Goal: Task Accomplishment & Management: Manage account settings

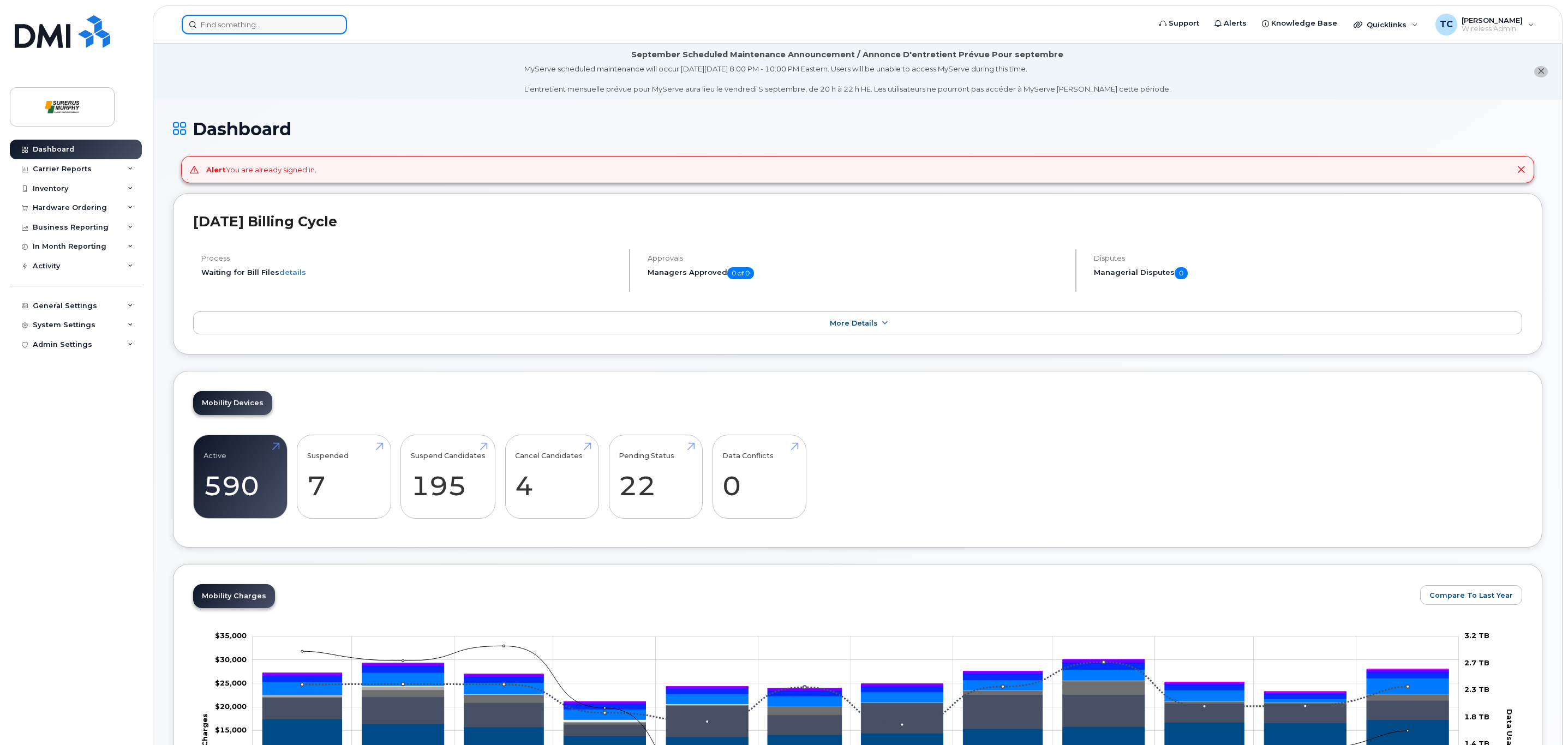
click at [294, 25] on input at bounding box center [264, 24] width 166 height 20
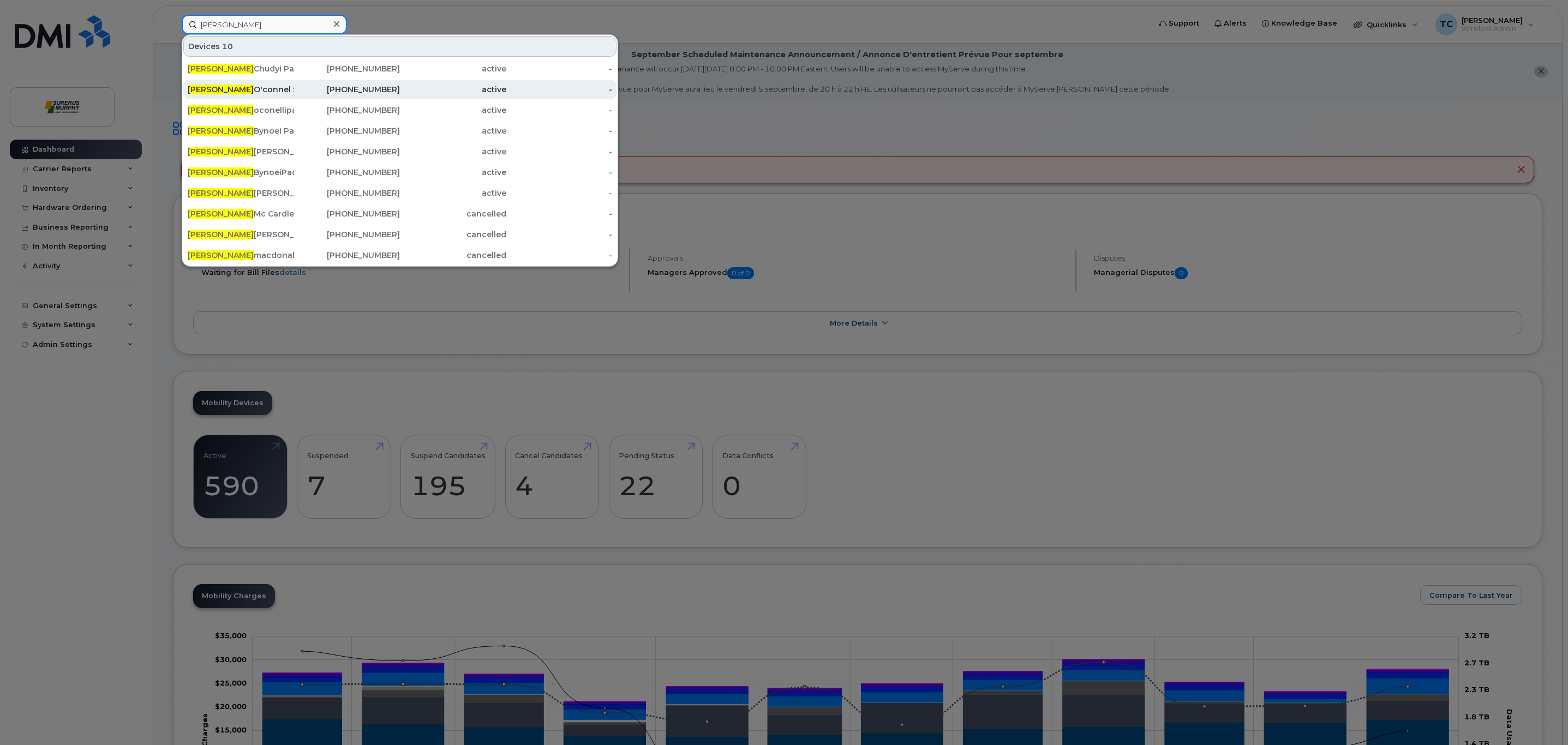
type input "[PERSON_NAME]"
click at [254, 95] on div "[PERSON_NAME]" at bounding box center [241, 89] width 106 height 11
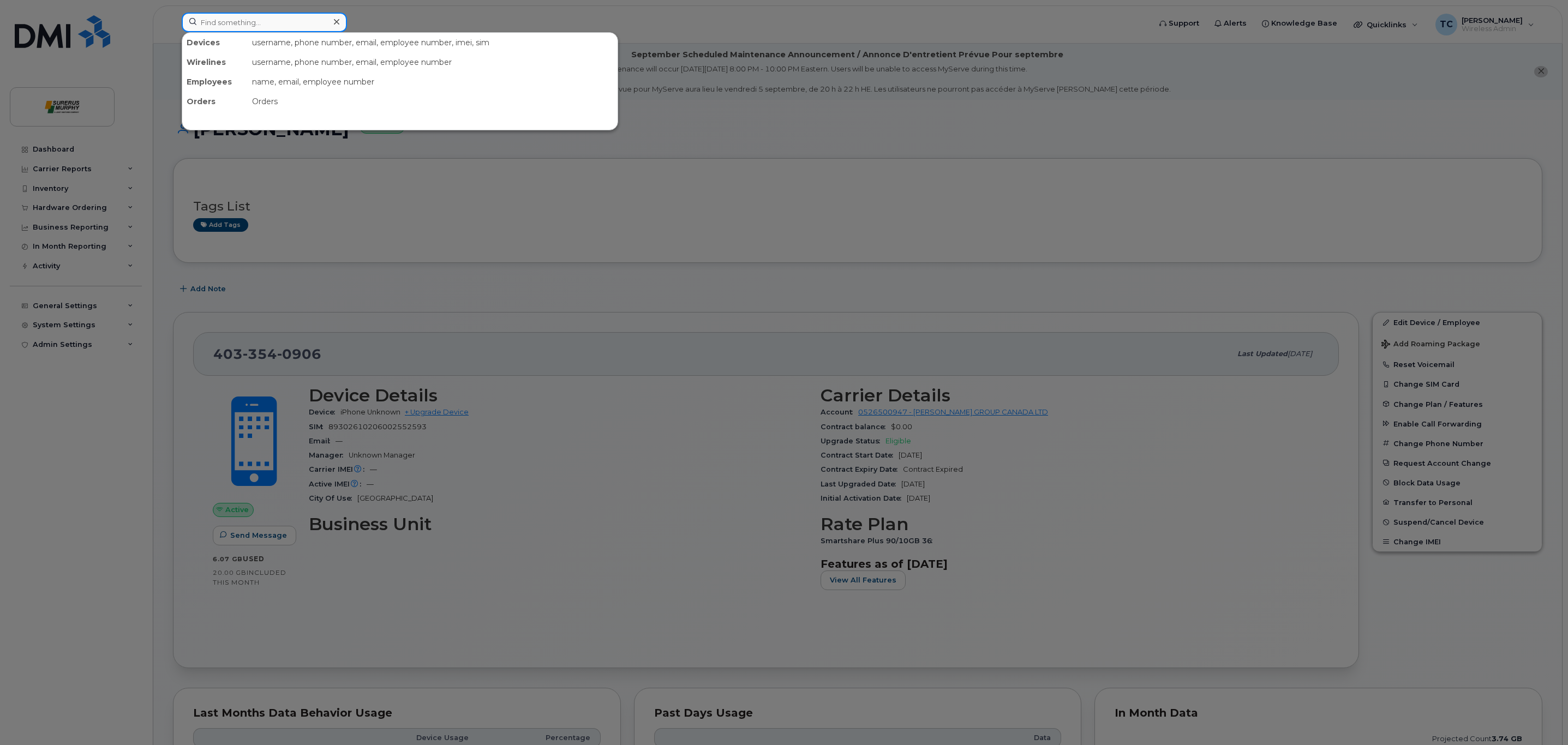
click at [263, 23] on input at bounding box center [264, 22] width 166 height 20
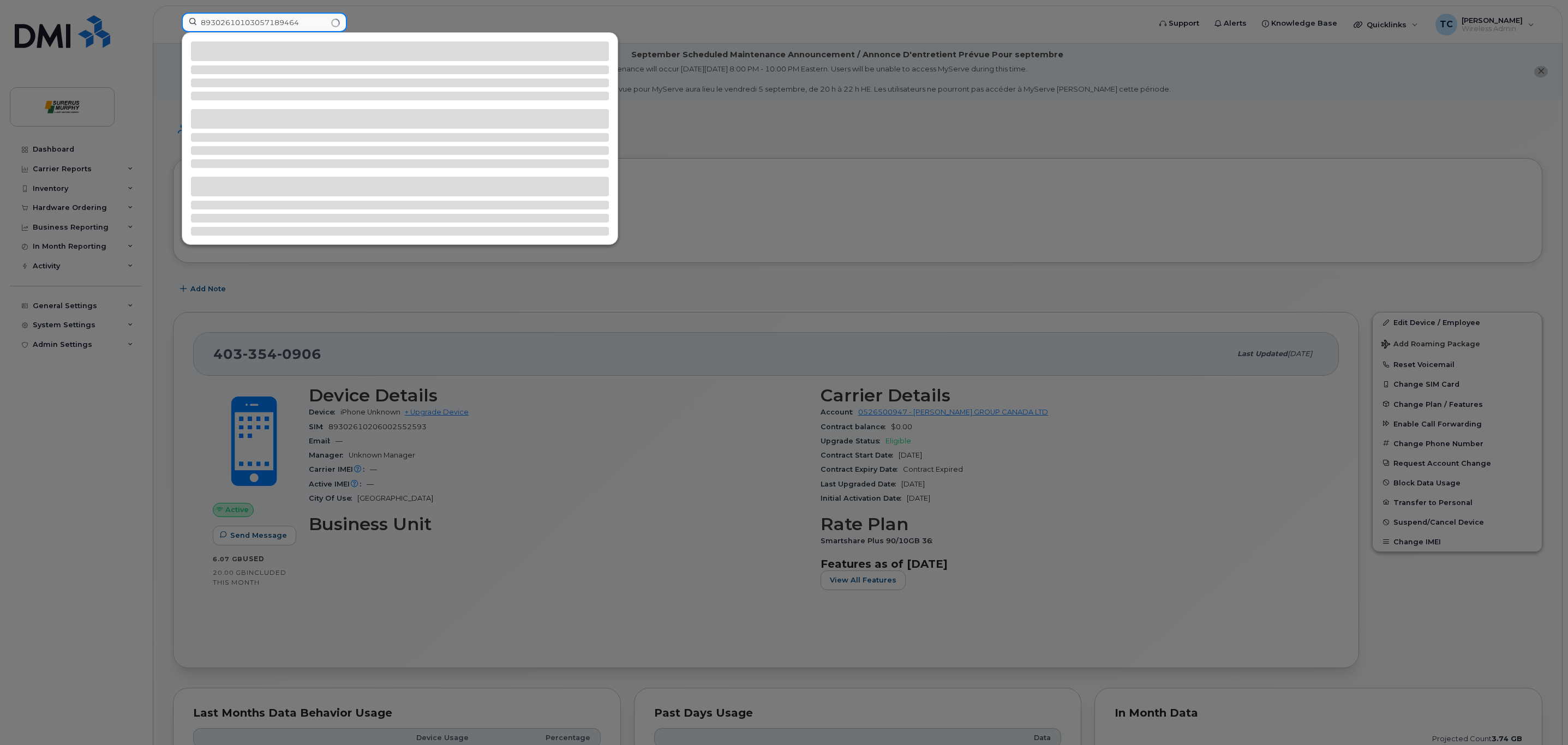
type input "89302610103057189464"
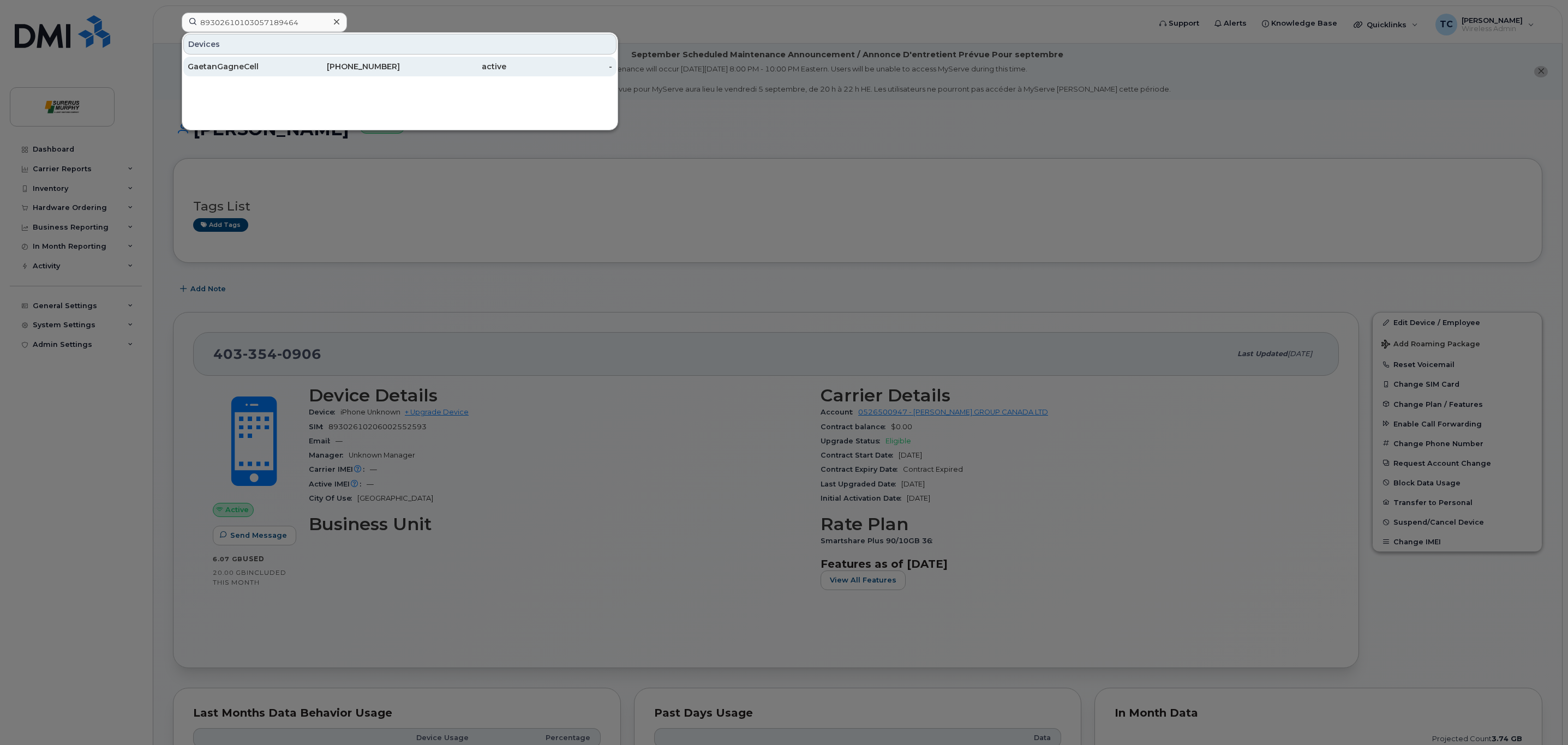
click at [251, 64] on div "GaetanGagneCell" at bounding box center [241, 66] width 106 height 11
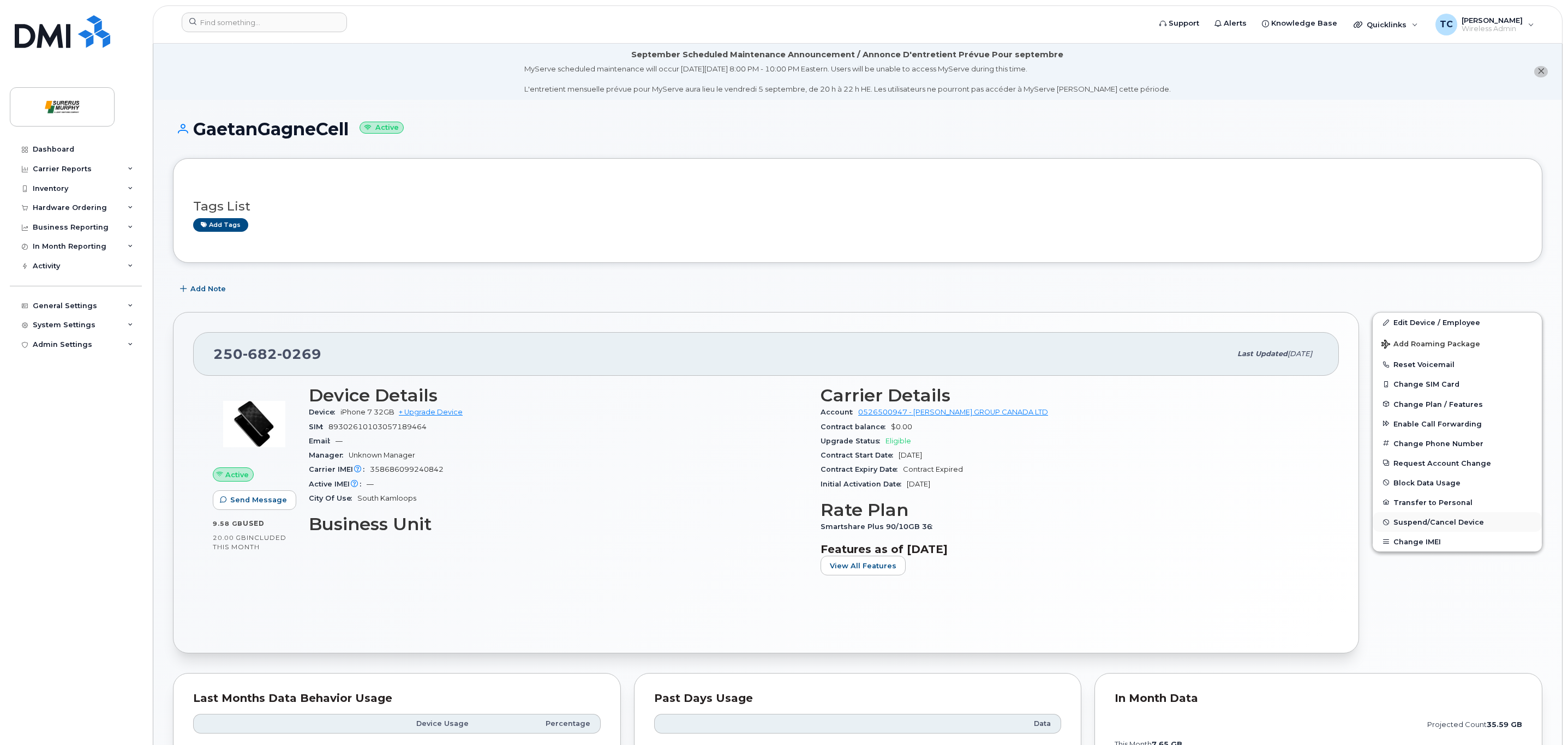
click at [1452, 524] on span "Suspend/Cancel Device" at bounding box center [1439, 523] width 91 height 9
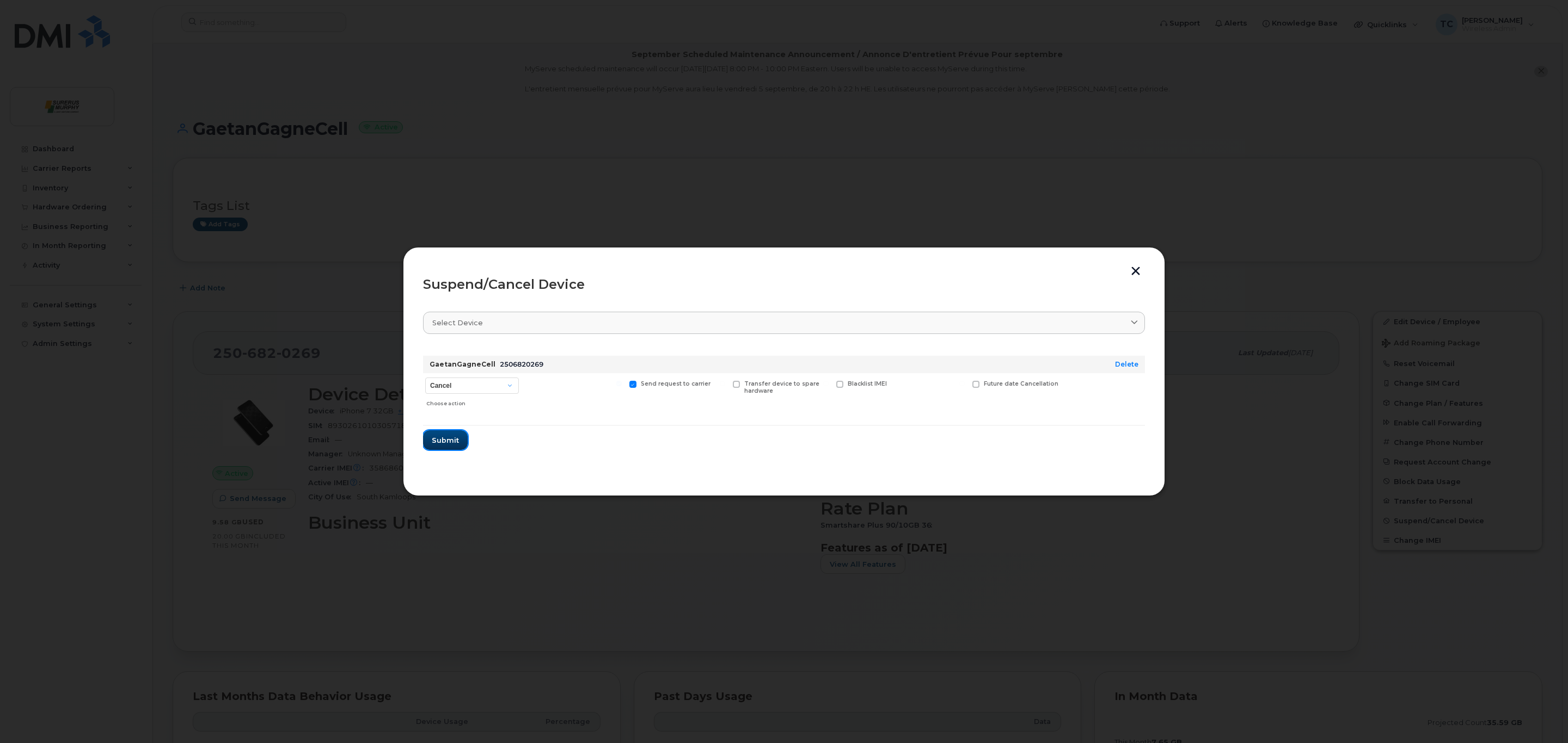
click at [453, 448] on button "Submit" at bounding box center [445, 440] width 45 height 20
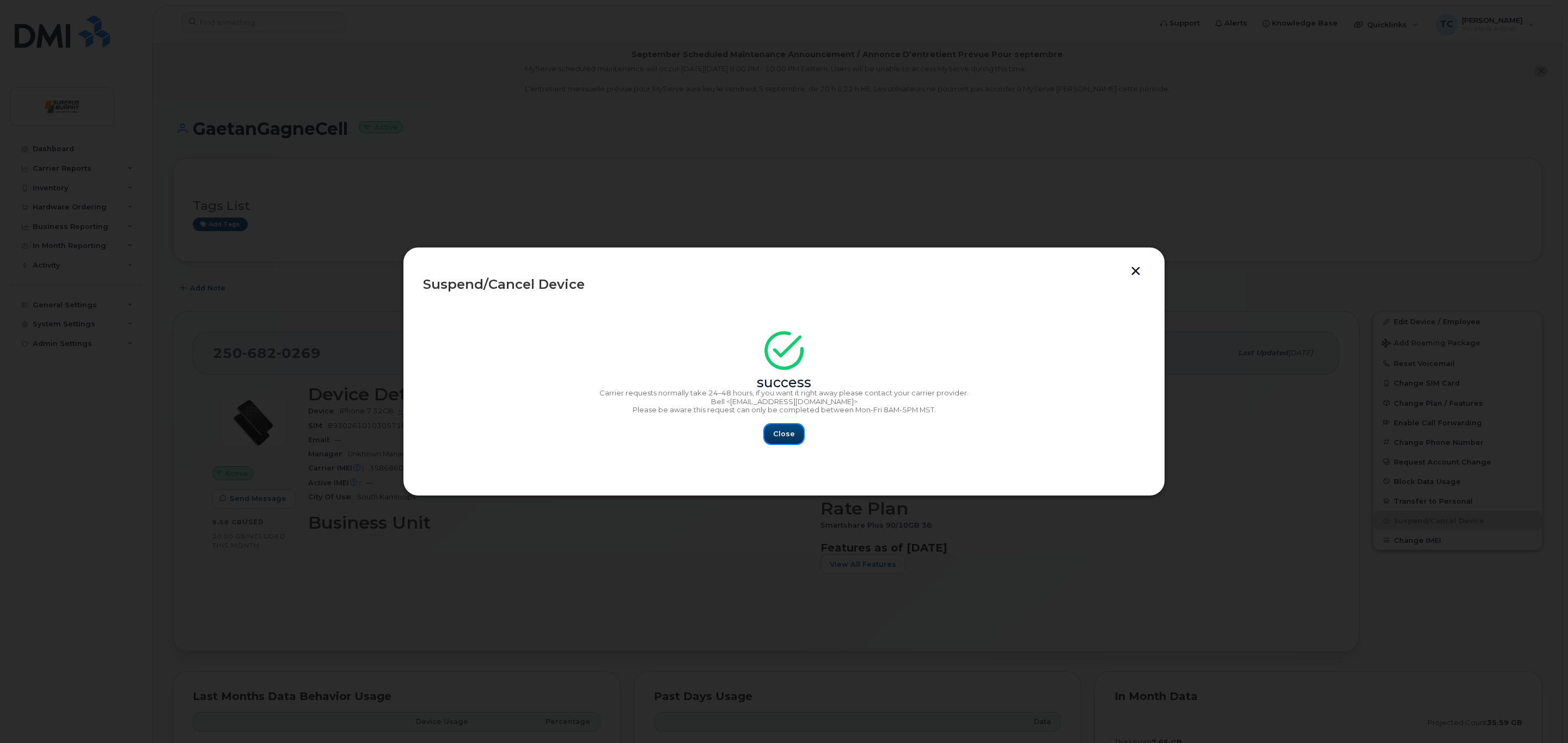
click at [772, 431] on button "Close" at bounding box center [784, 434] width 39 height 20
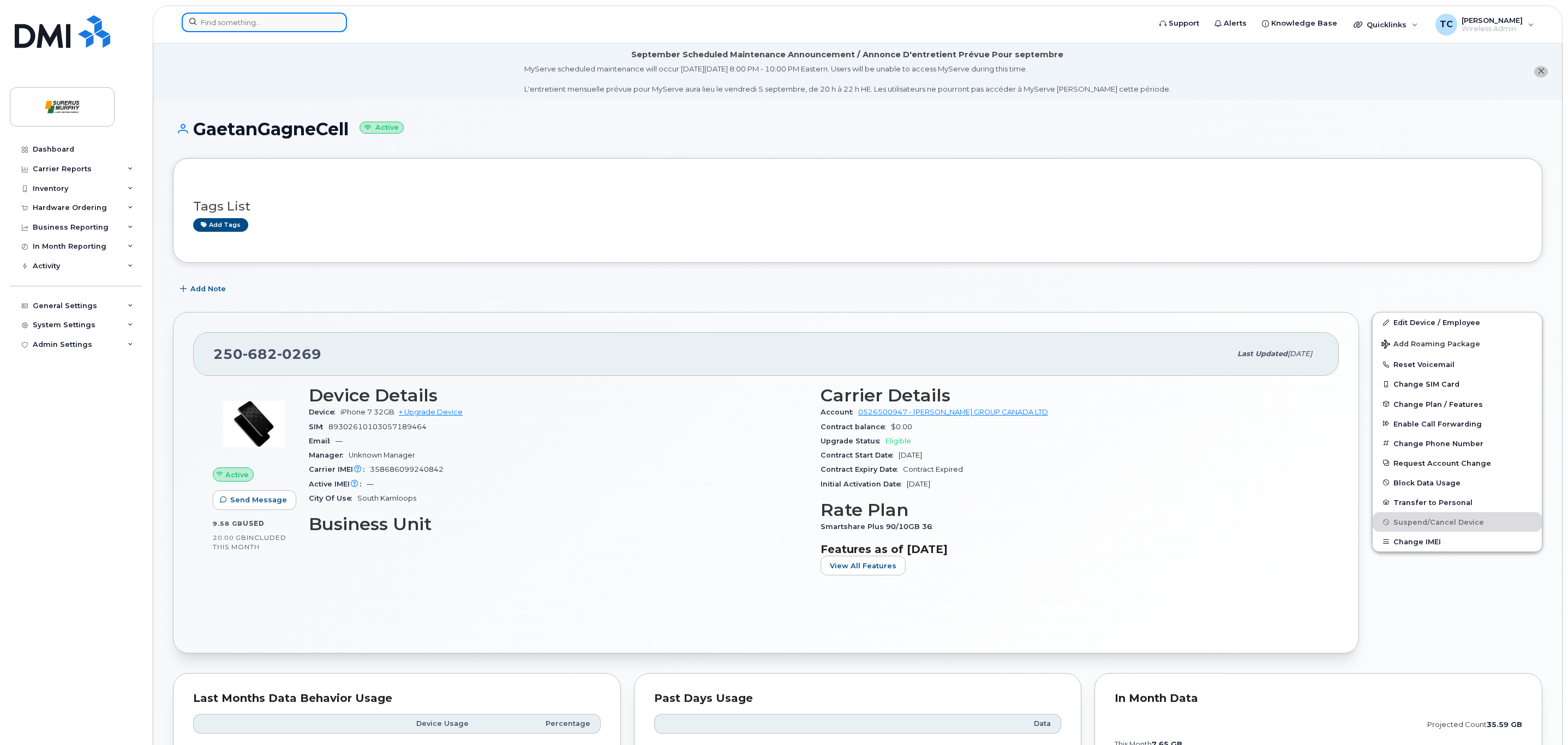
click at [294, 23] on input at bounding box center [264, 22] width 166 height 20
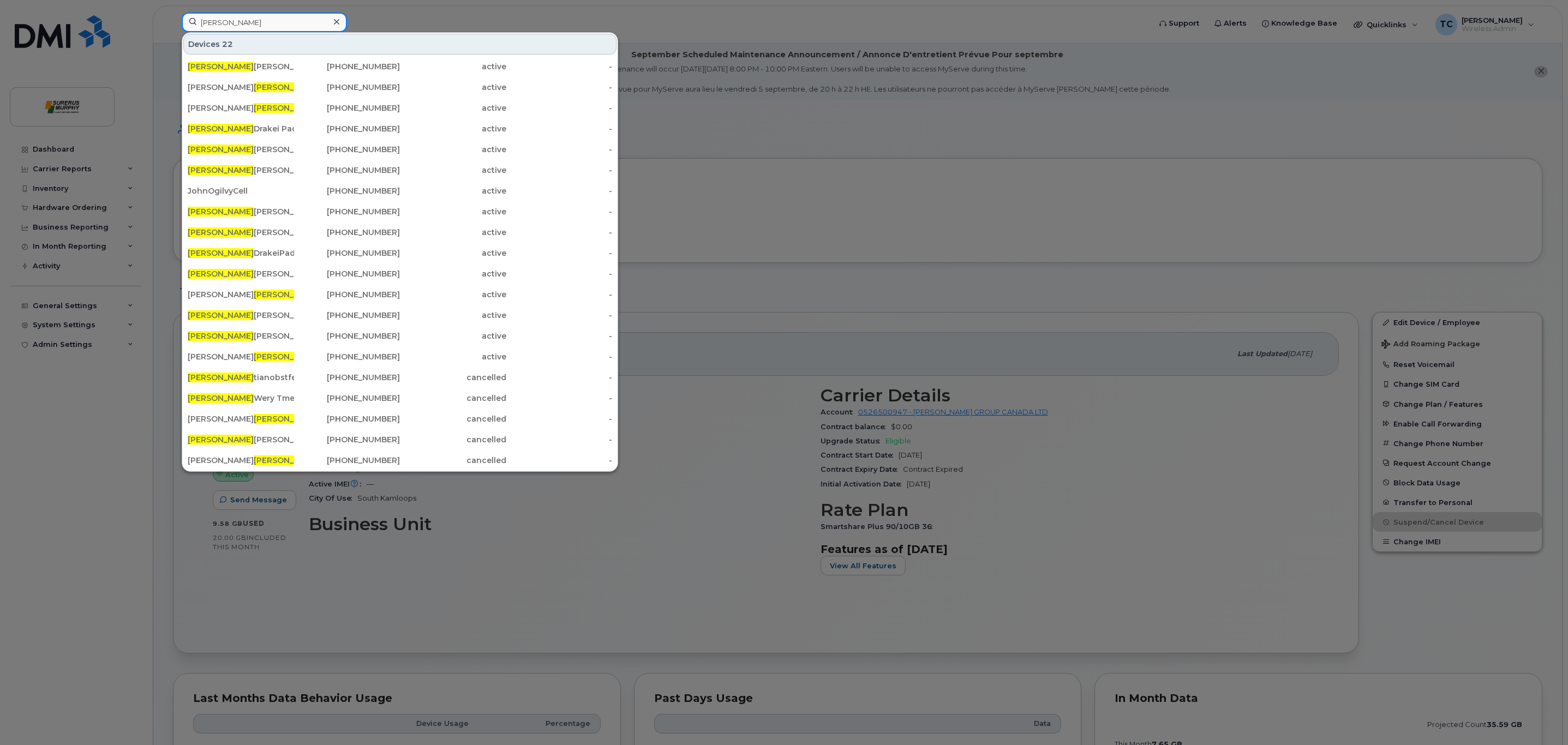
type input "Chris"
